Goal: Transaction & Acquisition: Purchase product/service

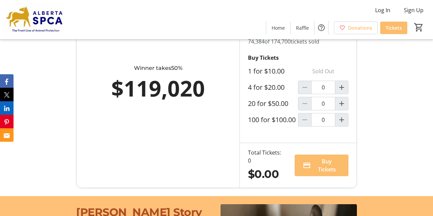
scroll to position [430, 0]
click at [342, 92] on mat-icon "Increment by one" at bounding box center [341, 88] width 8 height 8
type input "1"
click at [324, 174] on span "Buy Tickets" at bounding box center [326, 166] width 27 height 16
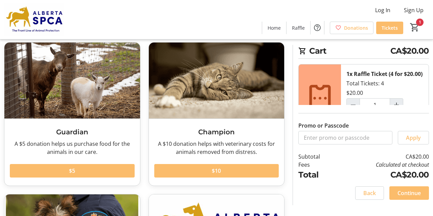
scroll to position [36, 0]
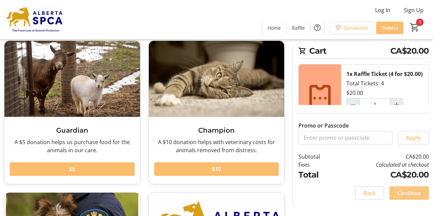
click at [409, 193] on span "Continue" at bounding box center [408, 193] width 23 height 8
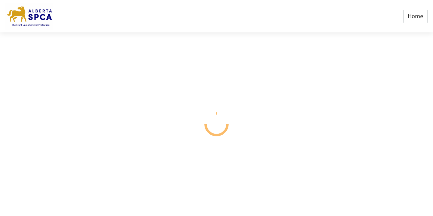
select select "CA"
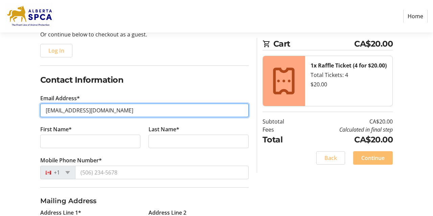
scroll to position [84, 0]
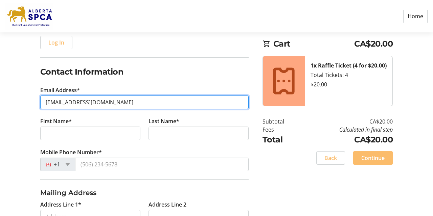
type input "[EMAIL_ADDRESS][DOMAIN_NAME]"
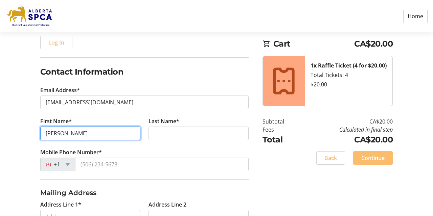
type input "[PERSON_NAME]"
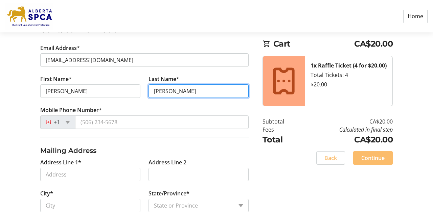
scroll to position [141, 0]
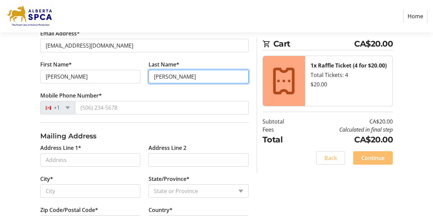
type input "[PERSON_NAME]"
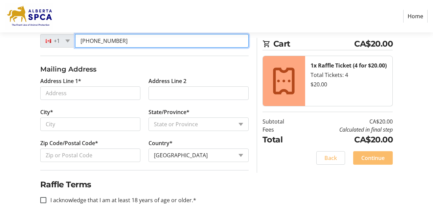
scroll to position [210, 0]
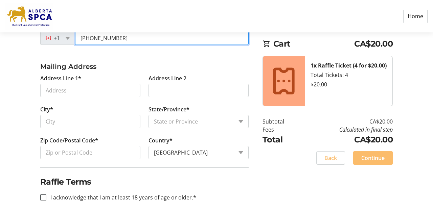
type input "[PHONE_NUMBER]"
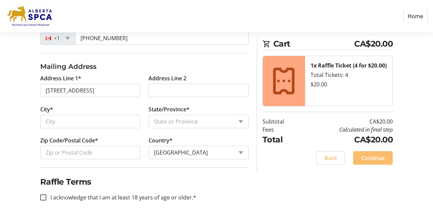
type input "[STREET_ADDRESS]"
type input "Canmore"
select select "AB"
type input "T1W 3H6"
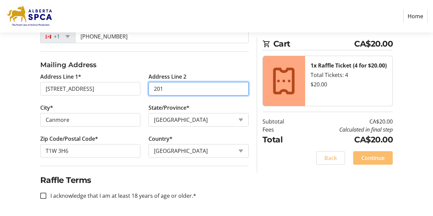
scroll to position [212, 0]
type input "201"
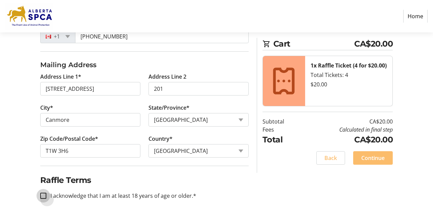
click at [46, 195] on input "I acknowledge that I am at least 18 years of age or older.*" at bounding box center [43, 196] width 6 height 6
checkbox input "true"
click at [378, 159] on span "Continue" at bounding box center [372, 158] width 23 height 8
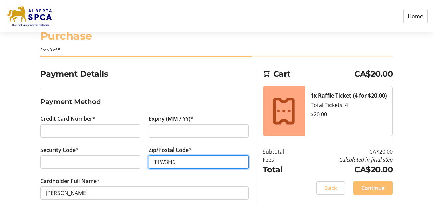
scroll to position [21, 0]
type input "T1W3H6"
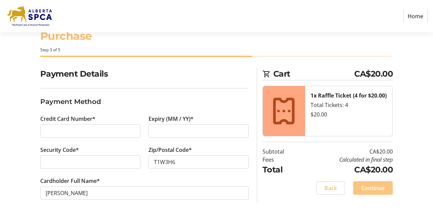
click at [379, 191] on span "Continue" at bounding box center [372, 188] width 23 height 8
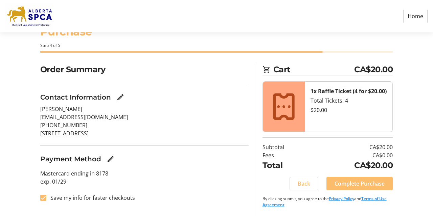
scroll to position [25, 0]
click at [364, 181] on span "Complete Purchase" at bounding box center [359, 184] width 50 height 8
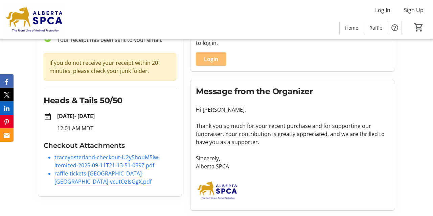
scroll to position [51, 0]
click at [116, 168] on link "traceyosterland-checkout-U2y5houM5lw-itemized-2025-09-11T21-13-51-059Z.pdf" at bounding box center [106, 162] width 105 height 16
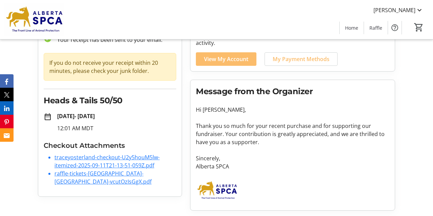
click at [130, 174] on link "raffle-tickets-[GEOGRAPHIC_DATA]-[GEOGRAPHIC_DATA]-vcutOzIsGgX.pdf" at bounding box center [102, 178] width 97 height 16
